Goal: Task Accomplishment & Management: Use online tool/utility

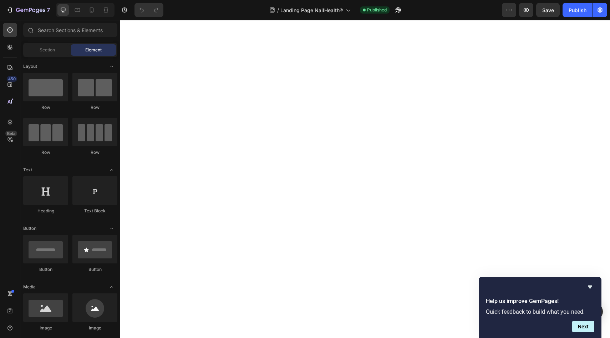
scroll to position [2306, 0]
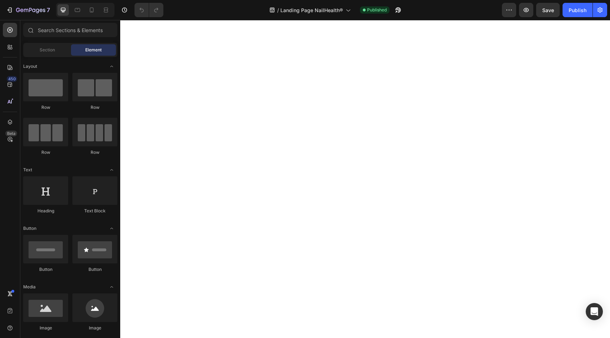
scroll to position [2312, 0]
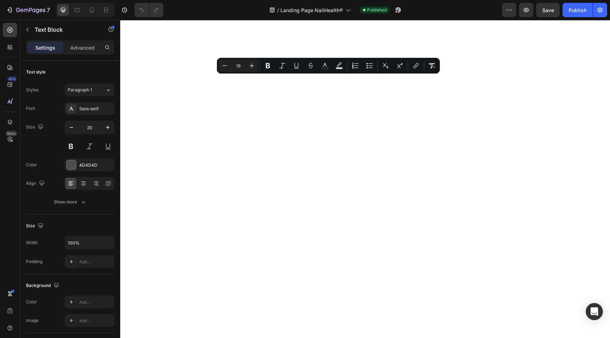
drag, startPoint x: 358, startPoint y: 81, endPoint x: 301, endPoint y: 78, distance: 57.2
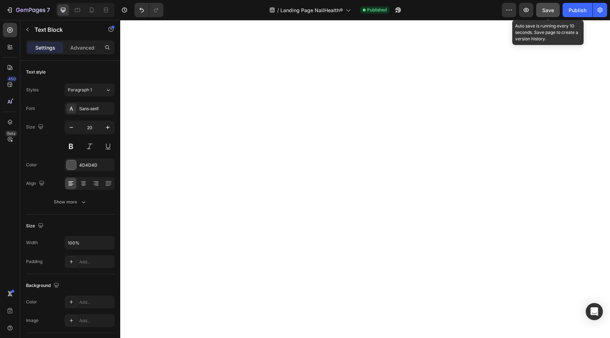
click at [552, 13] on div "Save" at bounding box center [548, 9] width 12 height 7
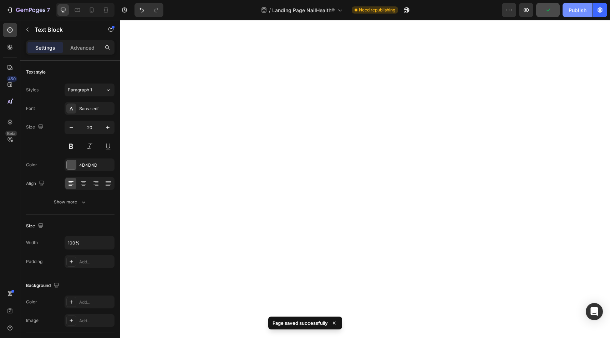
click at [575, 9] on div "Publish" at bounding box center [578, 9] width 18 height 7
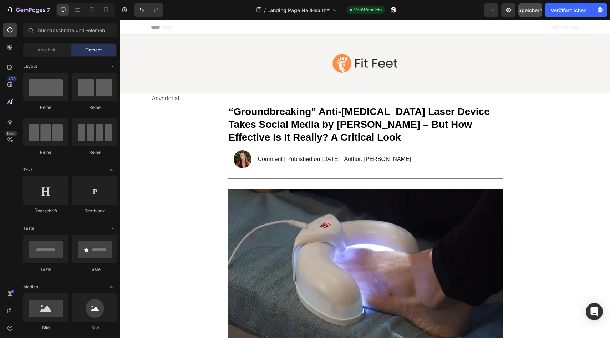
scroll to position [239, 0]
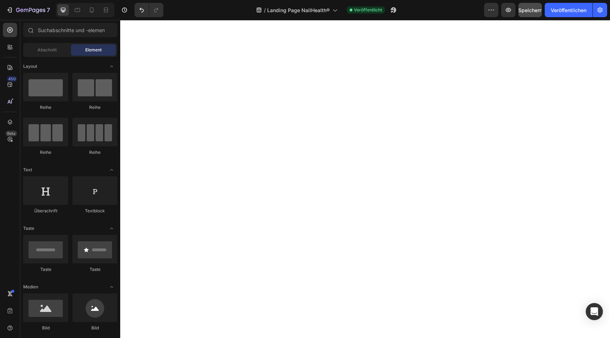
scroll to position [2378, 0]
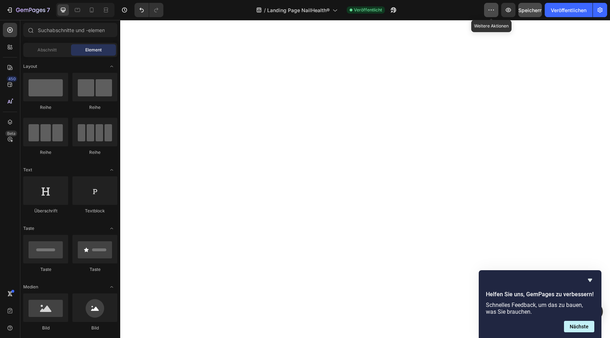
click at [485, 10] on button "button" at bounding box center [491, 10] width 14 height 14
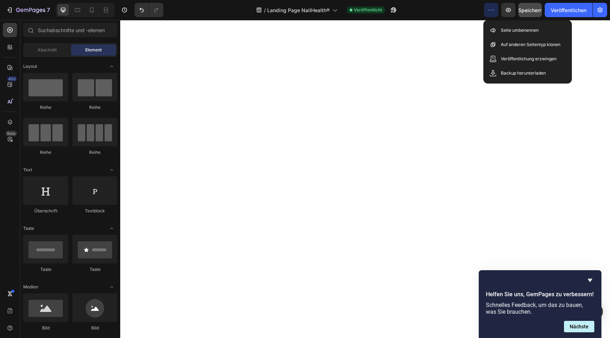
click at [599, 14] on button "button" at bounding box center [600, 10] width 14 height 14
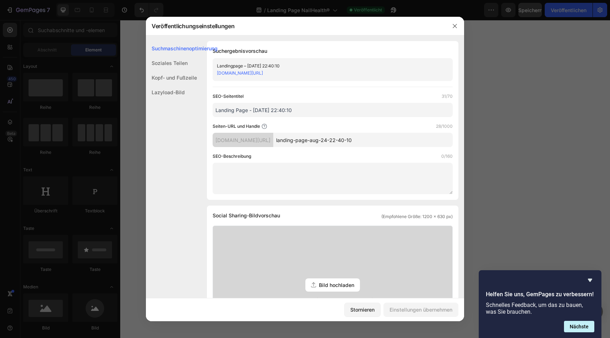
drag, startPoint x: 216, startPoint y: 73, endPoint x: 305, endPoint y: 81, distance: 89.6
click at [305, 81] on div "Suchmaschinenoptimierung Soziales Teilen Kopf- und Fußzeile Lazyload-Bild Suchm…" at bounding box center [305, 311] width 318 height 540
click at [263, 75] on font "f0q4ab-0a.myshopify.com/pages/landing-page-aug-24-22-40-10" at bounding box center [240, 72] width 46 height 5
